Goal: Task Accomplishment & Management: Manage account settings

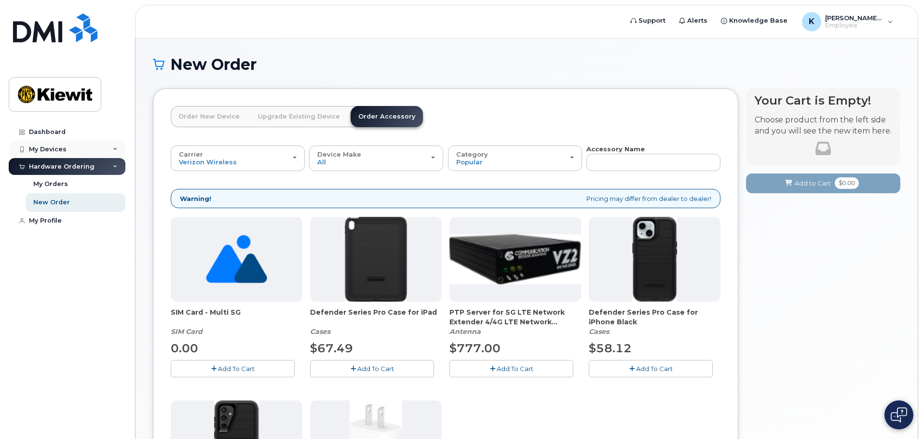
click at [110, 150] on div "My Devices" at bounding box center [67, 149] width 117 height 17
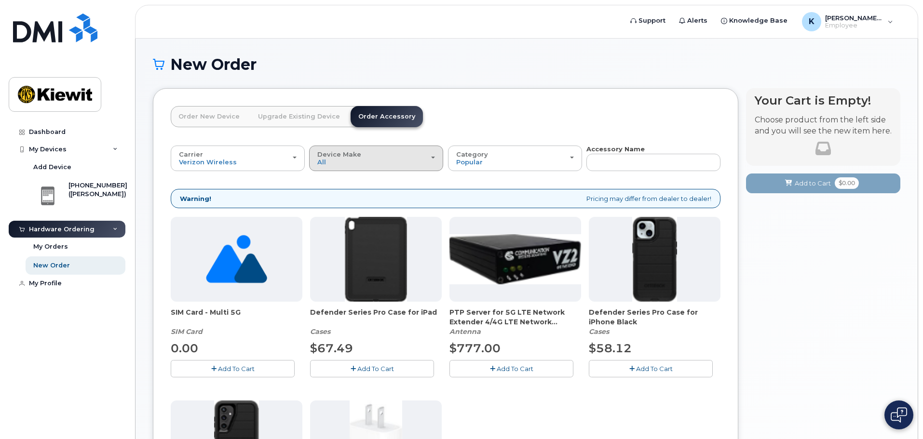
click at [437, 167] on button "Device Make All Android iPhone Tablet" at bounding box center [376, 158] width 134 height 25
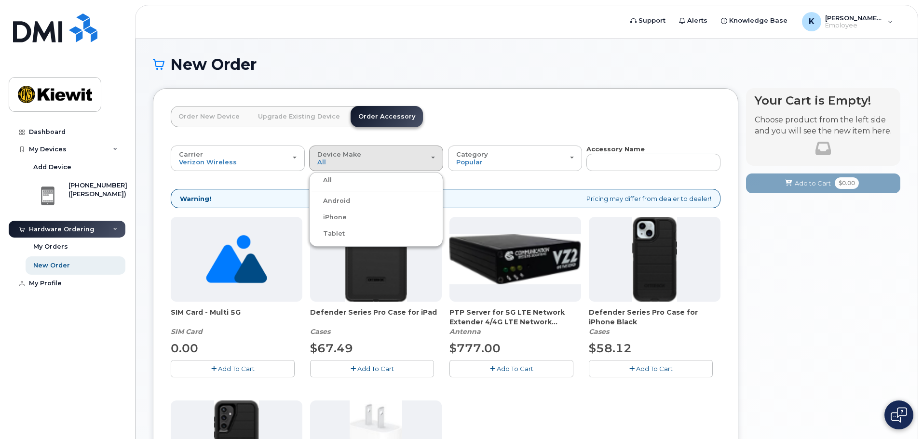
click at [327, 220] on label "iPhone" at bounding box center [329, 218] width 35 height 12
click at [0, 0] on input "iPhone" at bounding box center [0, 0] width 0 height 0
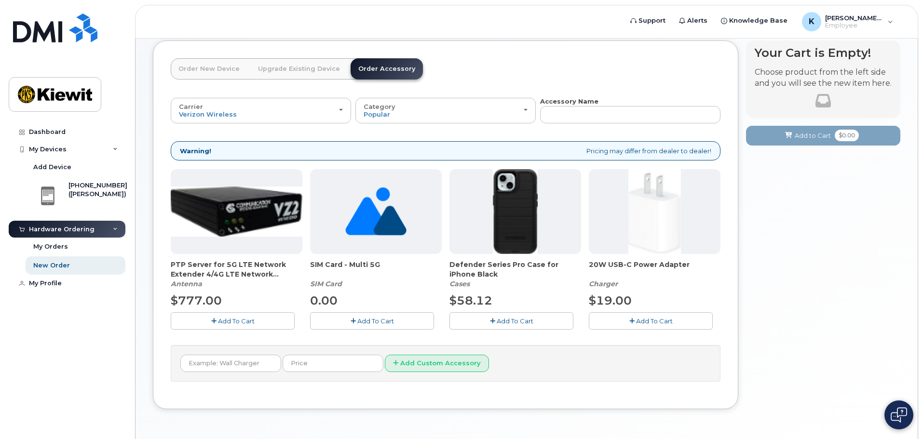
scroll to position [48, 0]
click at [334, 70] on link "Upgrade Existing Device" at bounding box center [298, 68] width 97 height 21
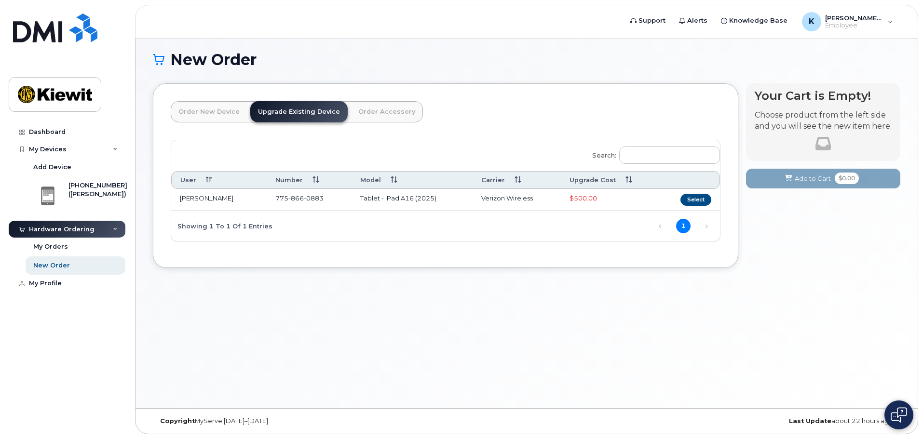
scroll to position [5, 0]
click at [216, 106] on link "Order New Device" at bounding box center [209, 111] width 77 height 21
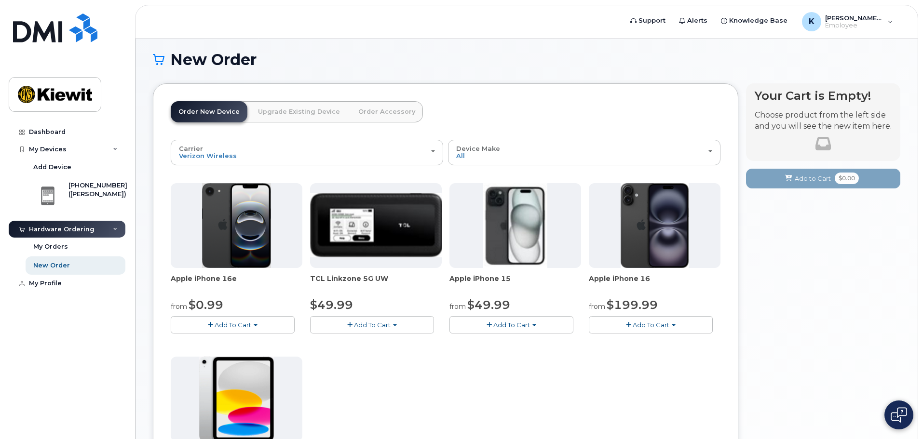
scroll to position [48, 0]
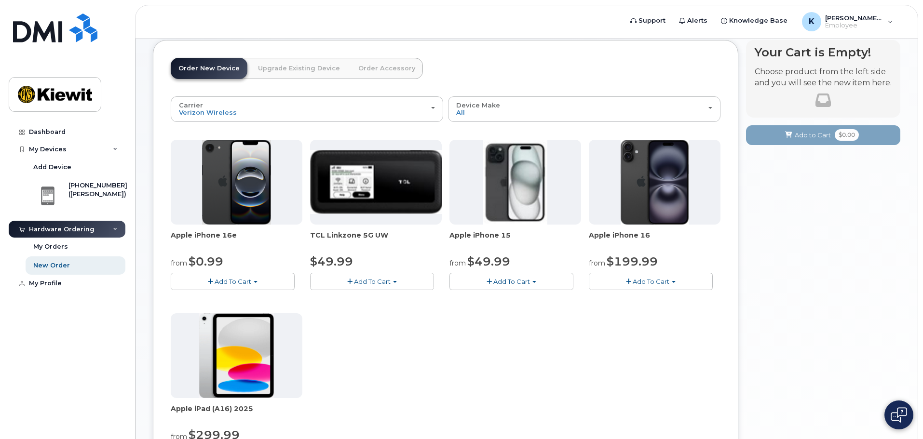
click at [281, 71] on link "Upgrade Existing Device" at bounding box center [298, 68] width 97 height 21
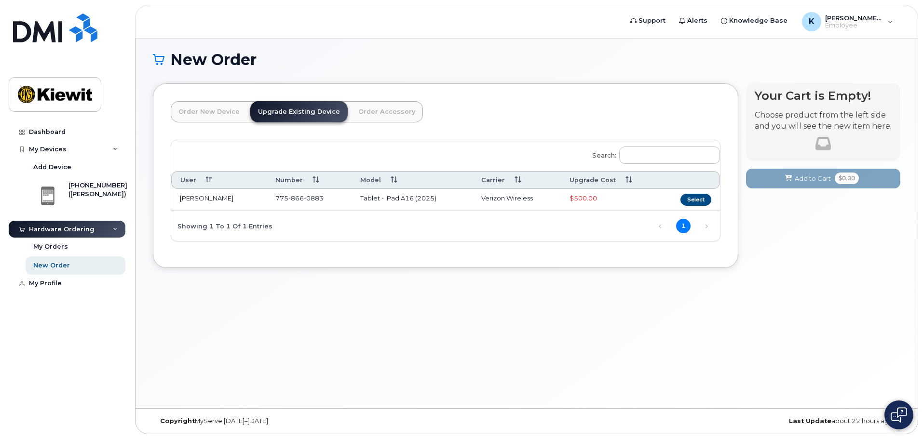
scroll to position [5, 0]
click at [290, 226] on div "Search: User Number Model Carrier Upgrade Cost KELLY KOVALESKI 775 866 0883 Tab…" at bounding box center [445, 190] width 549 height 101
click at [48, 246] on div "My Orders" at bounding box center [50, 247] width 35 height 9
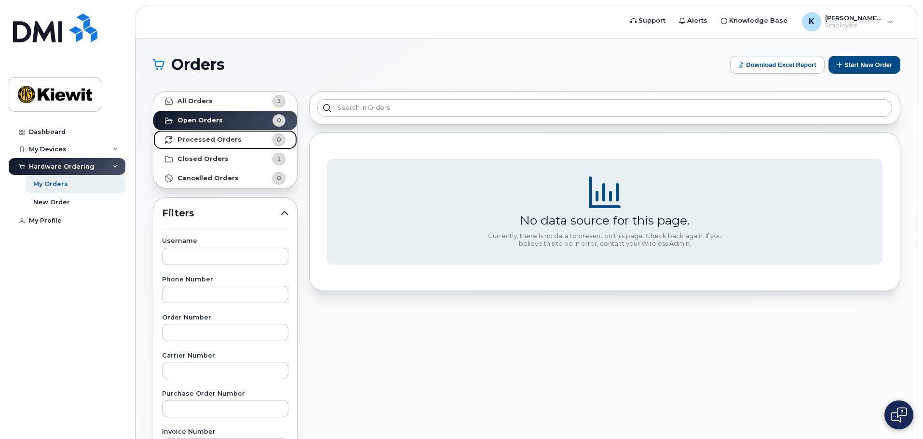
click at [199, 143] on strong "Processed Orders" at bounding box center [210, 140] width 64 height 8
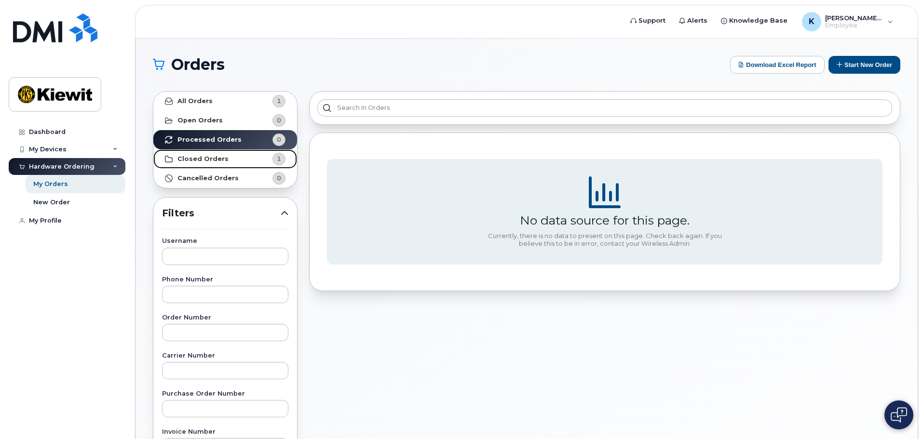
click at [193, 158] on strong "Closed Orders" at bounding box center [203, 159] width 51 height 8
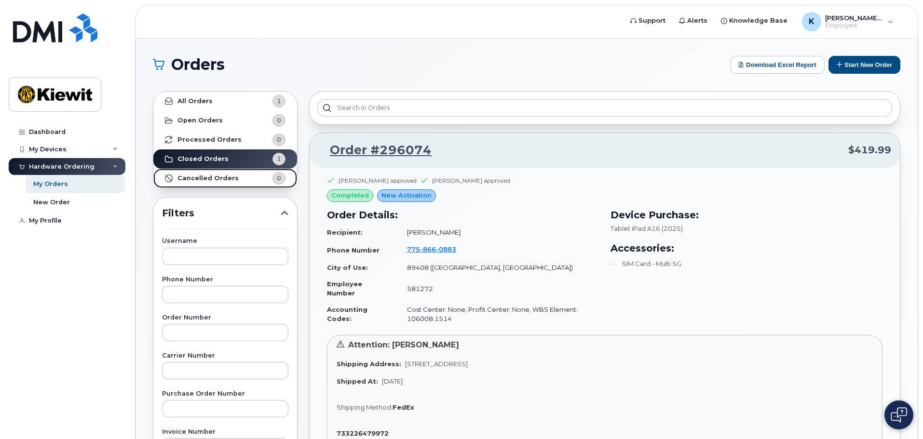
click at [237, 178] on link "Cancelled Orders 0" at bounding box center [225, 178] width 144 height 19
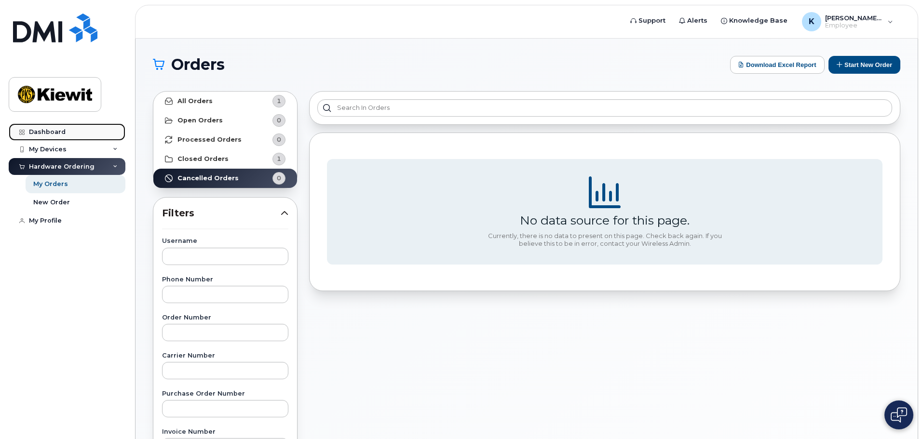
click at [43, 136] on link "Dashboard" at bounding box center [67, 131] width 117 height 17
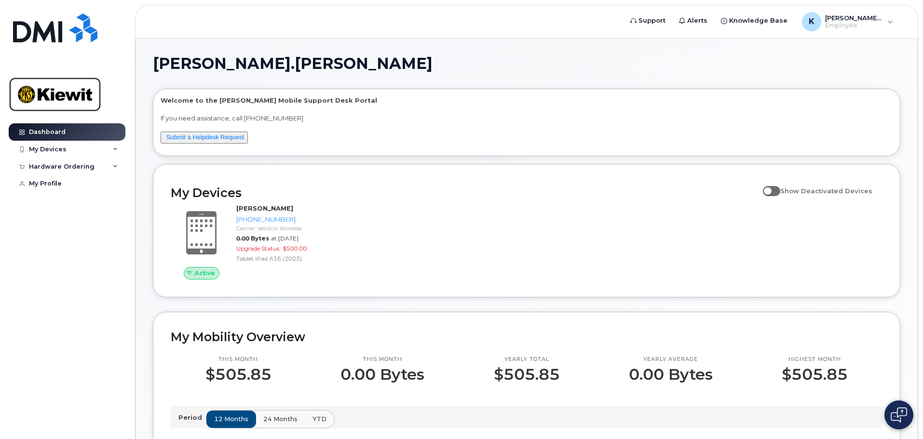
click at [49, 83] on img at bounding box center [55, 95] width 74 height 28
click at [873, 18] on span "[PERSON_NAME].[PERSON_NAME]" at bounding box center [854, 18] width 58 height 8
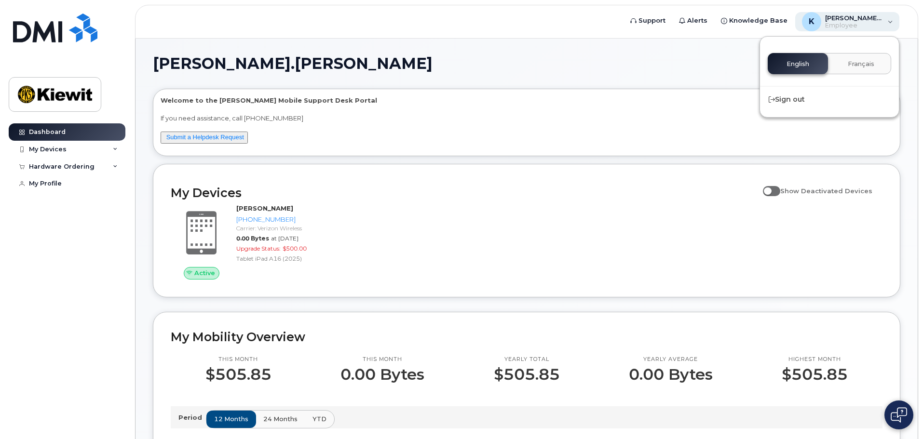
click at [873, 18] on span "[PERSON_NAME].[PERSON_NAME]" at bounding box center [854, 18] width 58 height 8
click at [46, 154] on div "My Devices" at bounding box center [67, 149] width 117 height 17
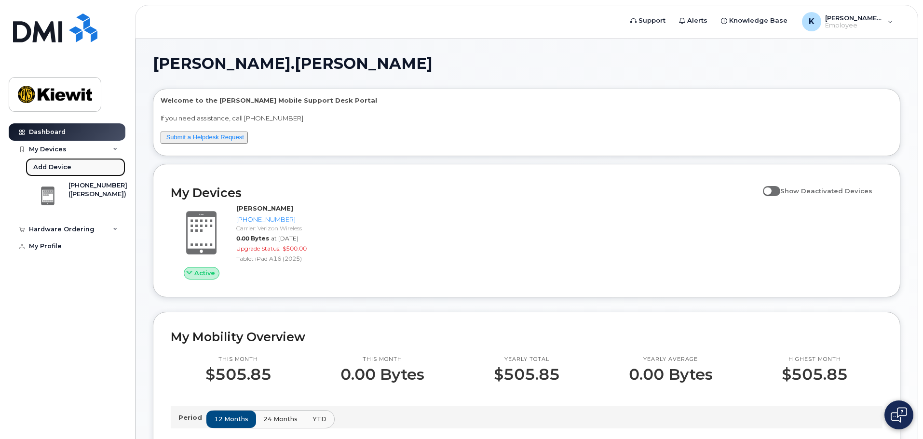
click at [64, 170] on div "Add Device" at bounding box center [52, 167] width 38 height 9
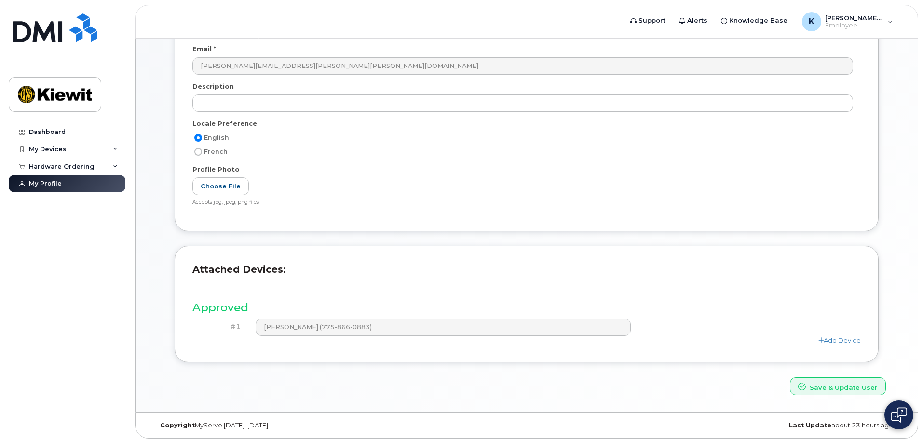
scroll to position [134, 0]
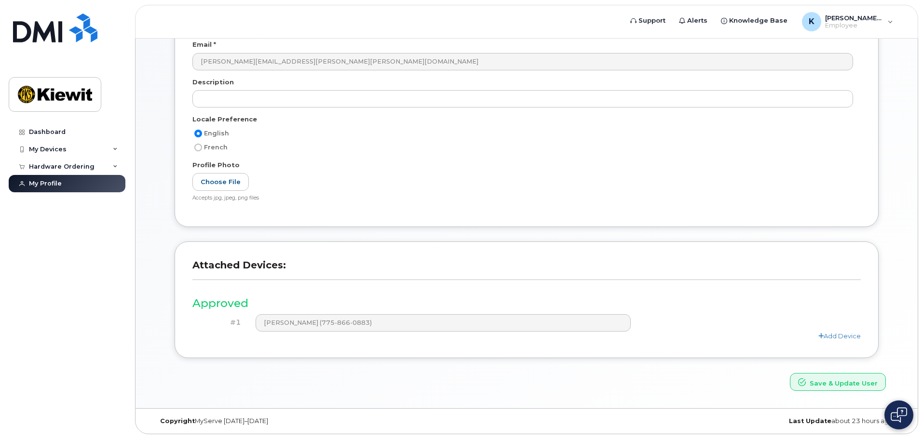
click at [839, 329] on div "#1 KELLY KOVALESKI (775-866-0883)" at bounding box center [526, 323] width 669 height 17
click at [832, 339] on link "Add Device" at bounding box center [840, 336] width 42 height 8
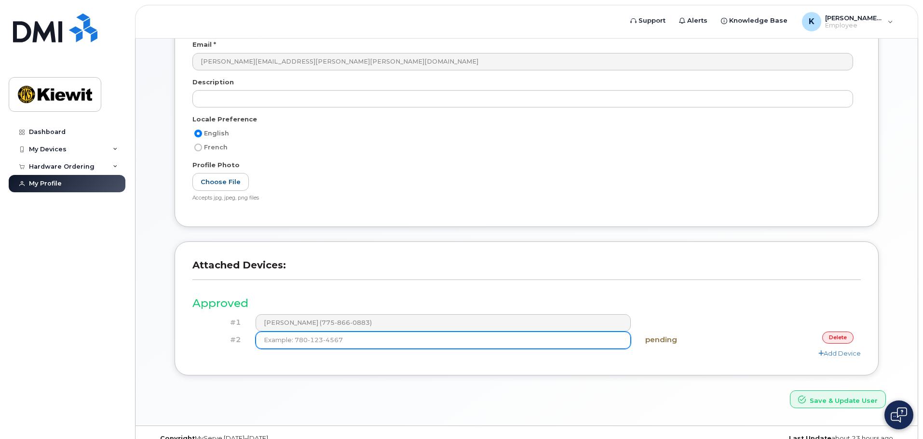
click at [416, 340] on input at bounding box center [444, 340] width 376 height 17
type input "(775) 675-4625"
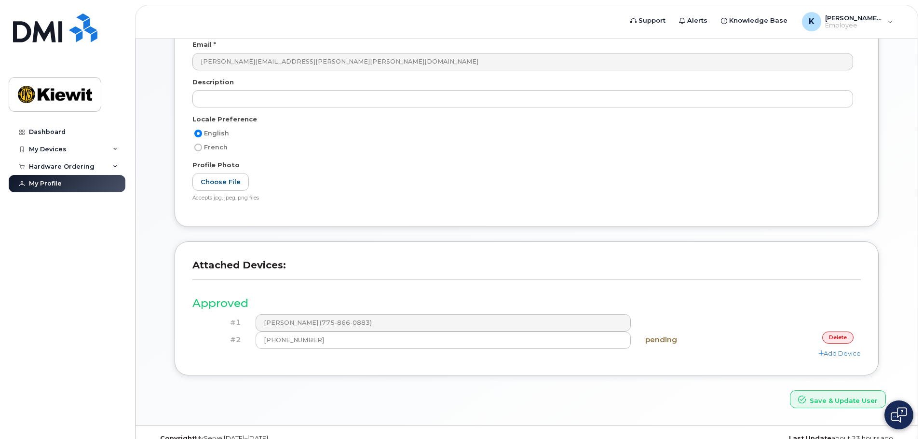
click at [762, 312] on div "Approved #1 KELLY KOVALESKI (775-866-0883) #2 (775) 675-4625 pending delete Add…" at bounding box center [526, 323] width 669 height 69
click at [821, 399] on button "Save & Update User" at bounding box center [838, 400] width 96 height 18
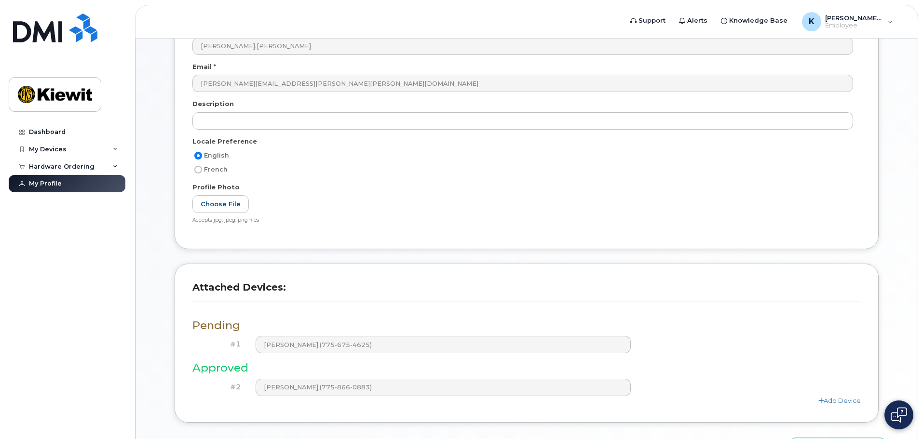
scroll to position [218, 0]
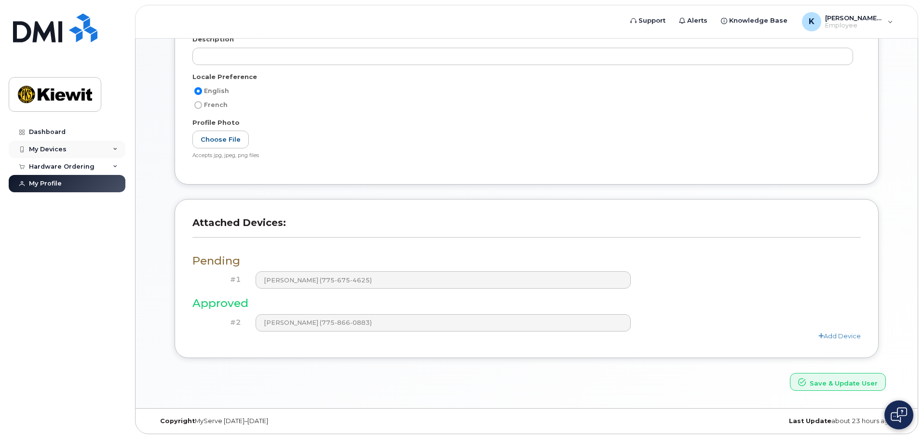
click at [42, 143] on div "My Devices" at bounding box center [67, 149] width 117 height 17
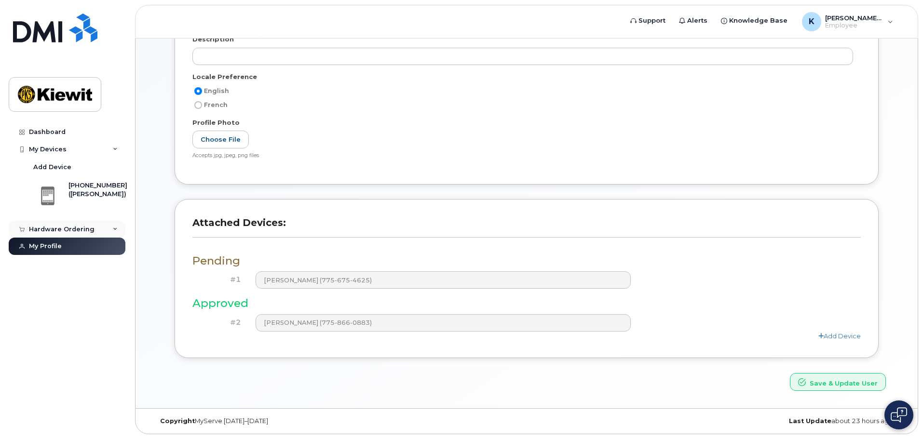
click at [62, 229] on div "Hardware Ordering" at bounding box center [62, 230] width 66 height 8
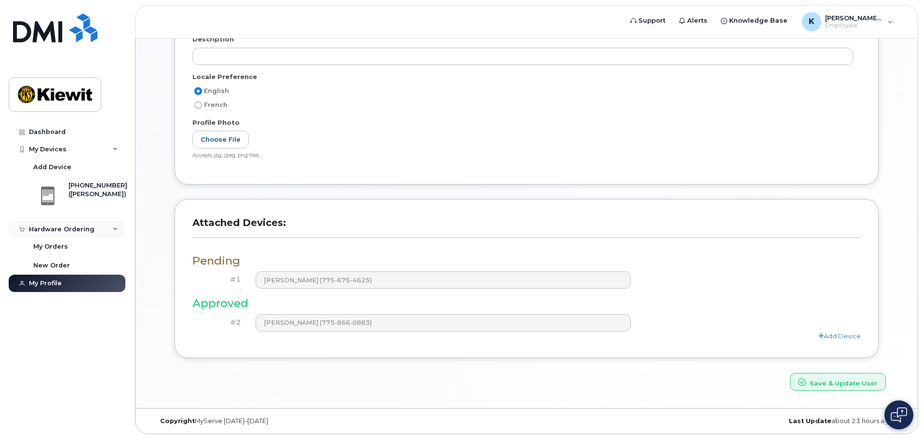
click at [62, 229] on div "Hardware Ordering" at bounding box center [62, 230] width 66 height 8
